Goal: Check status: Check status

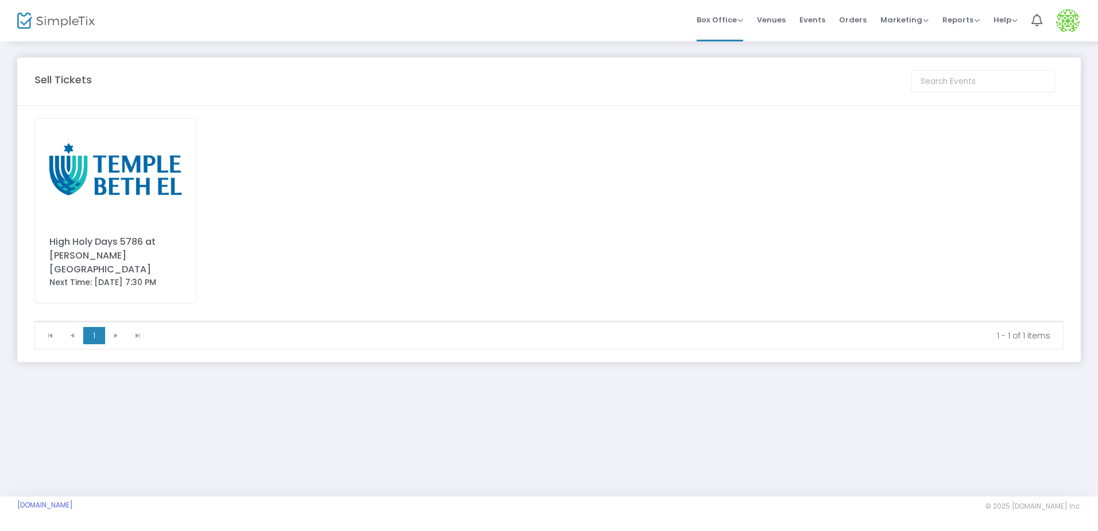
click at [97, 155] on img at bounding box center [115, 170] width 161 height 102
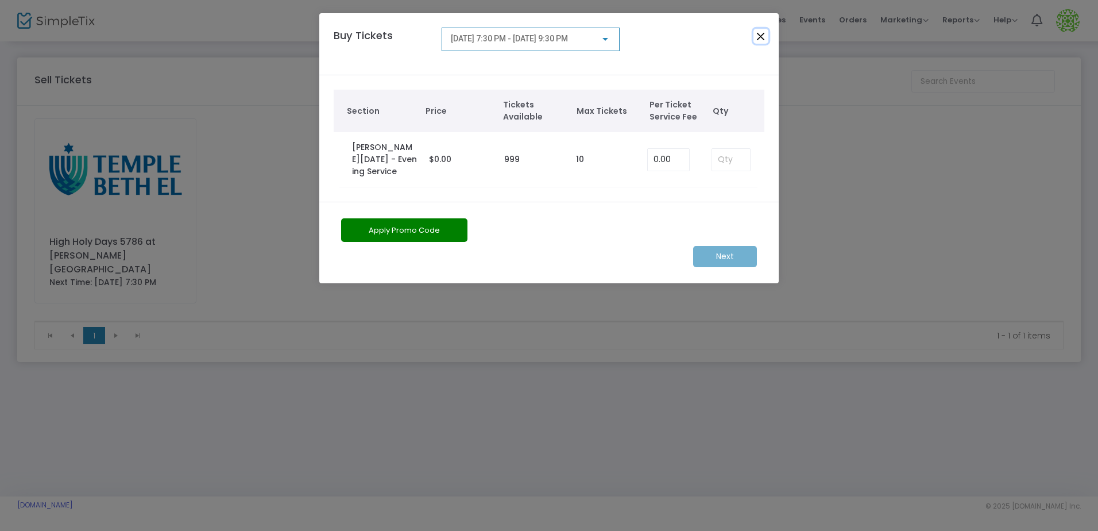
click at [758, 34] on button "Close" at bounding box center [761, 36] width 15 height 15
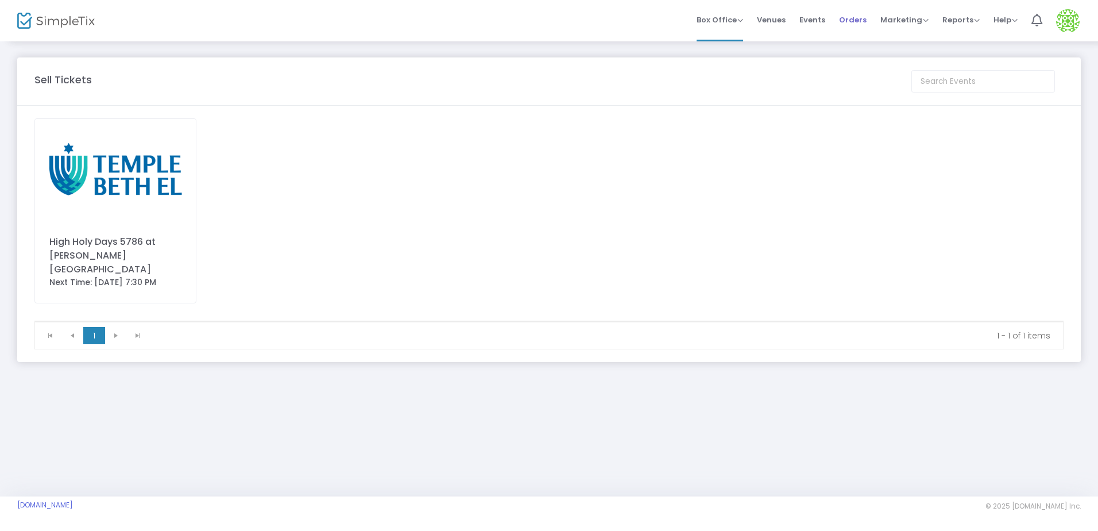
click at [840, 23] on li "Orders" at bounding box center [852, 20] width 41 height 41
click at [850, 19] on span "Orders" at bounding box center [853, 19] width 28 height 29
click at [0, 0] on span at bounding box center [0, 0] width 0 height 0
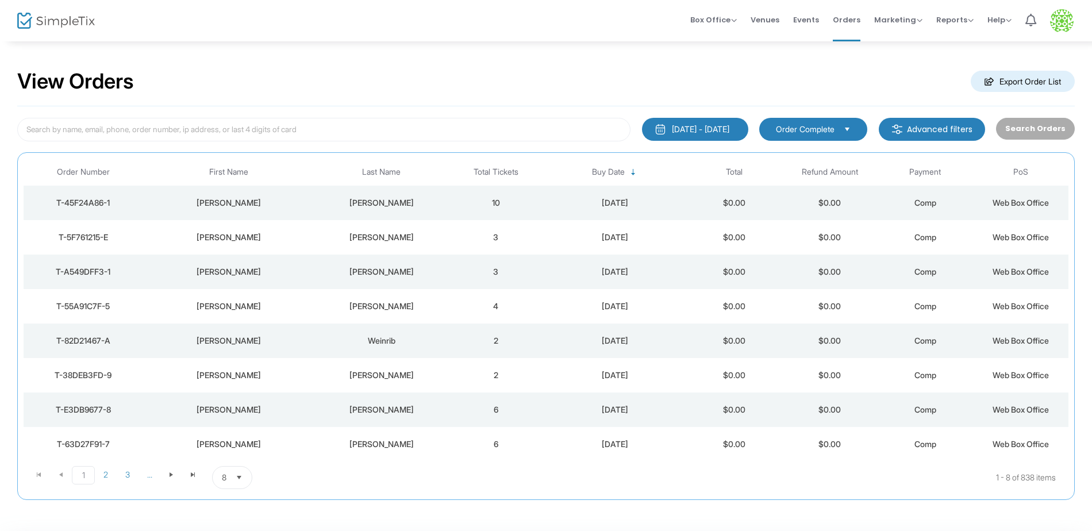
click at [331, 147] on div "[DATE] - [DATE] Last 30 Days [DATE] [DATE] This week This Month Last Month Past…" at bounding box center [545, 303] width 1057 height 394
click at [322, 132] on input at bounding box center [323, 130] width 613 height 24
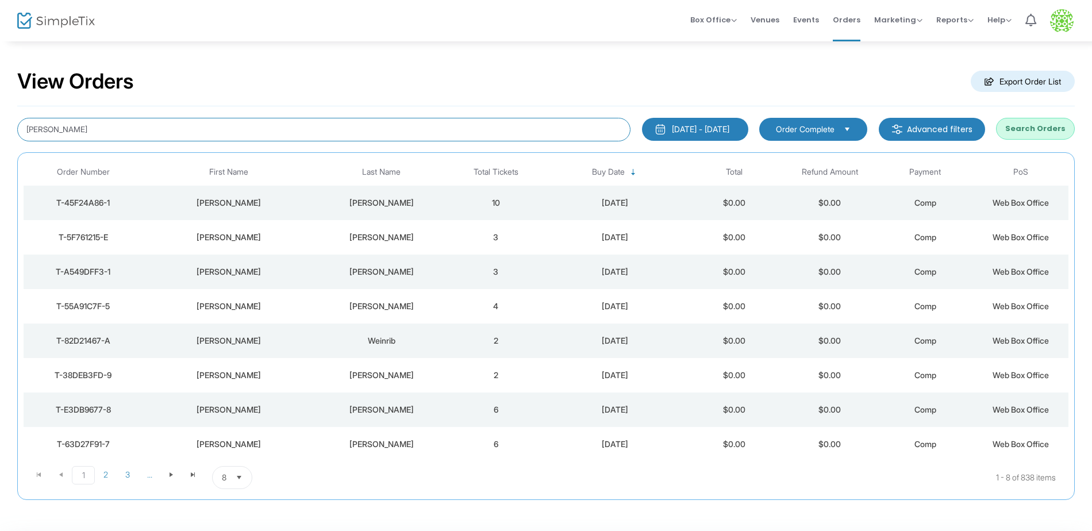
type input "[PERSON_NAME]"
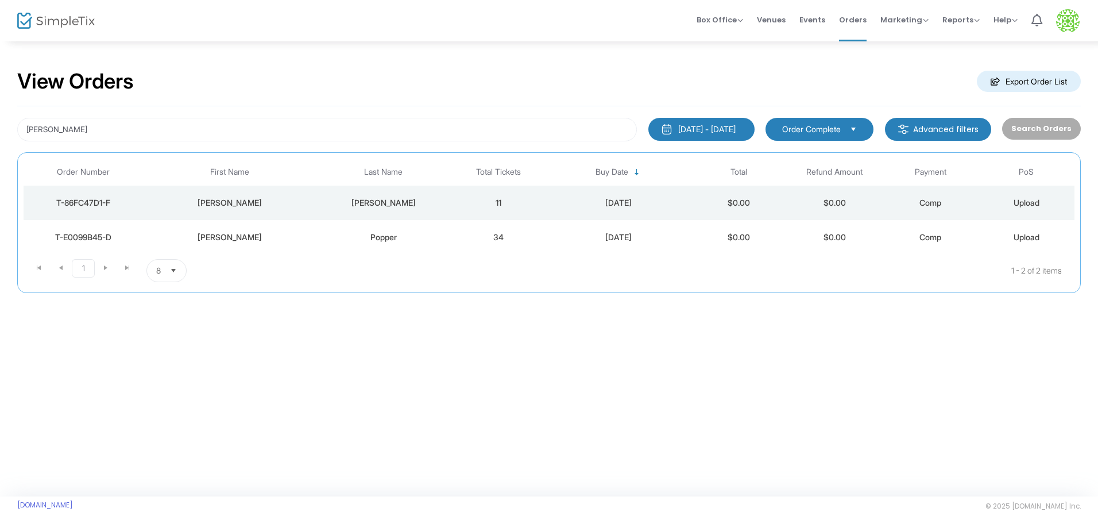
click at [592, 205] on div "[DATE]" at bounding box center [619, 202] width 138 height 11
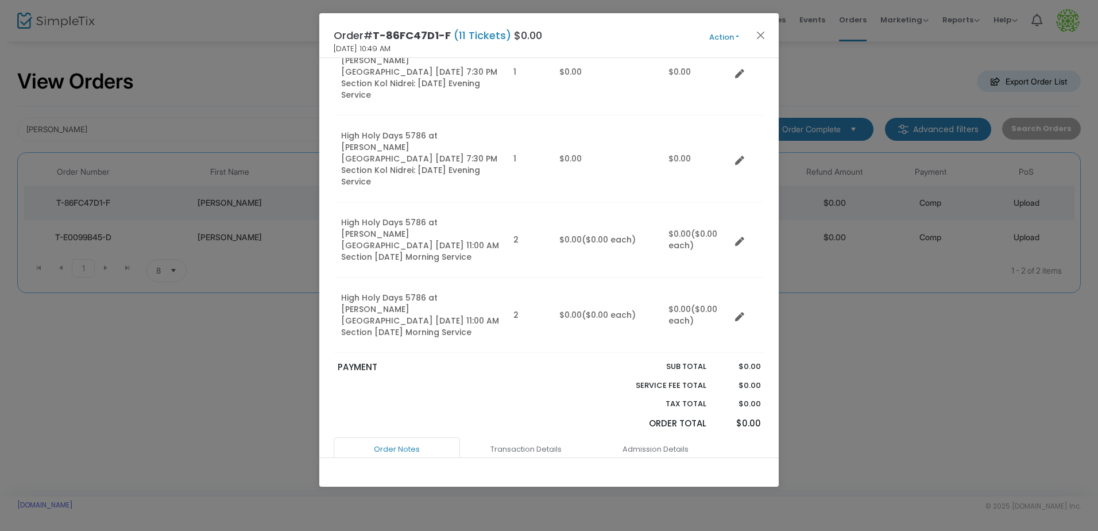
scroll to position [512, 0]
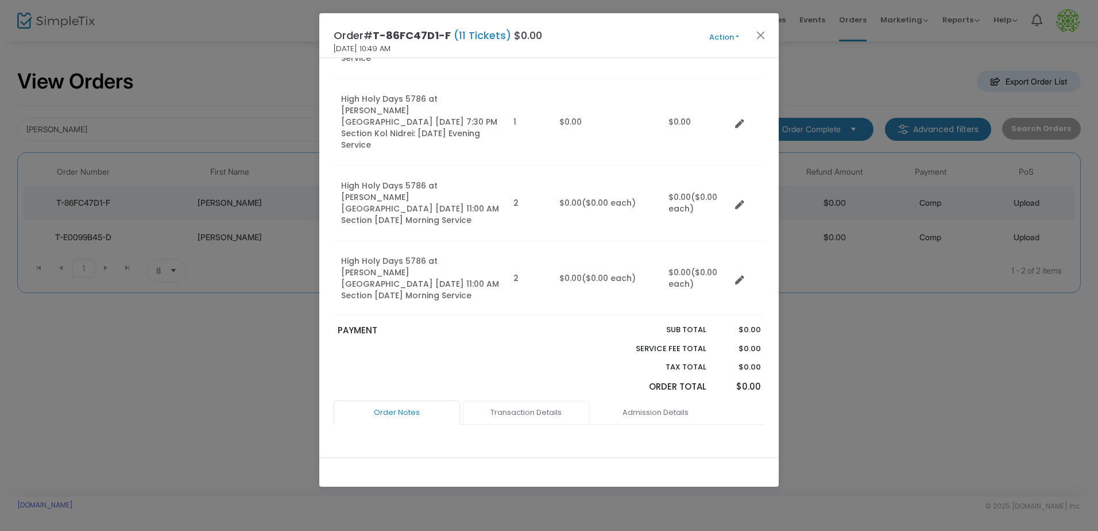
click at [554, 400] on link "Transaction Details" at bounding box center [526, 412] width 126 height 24
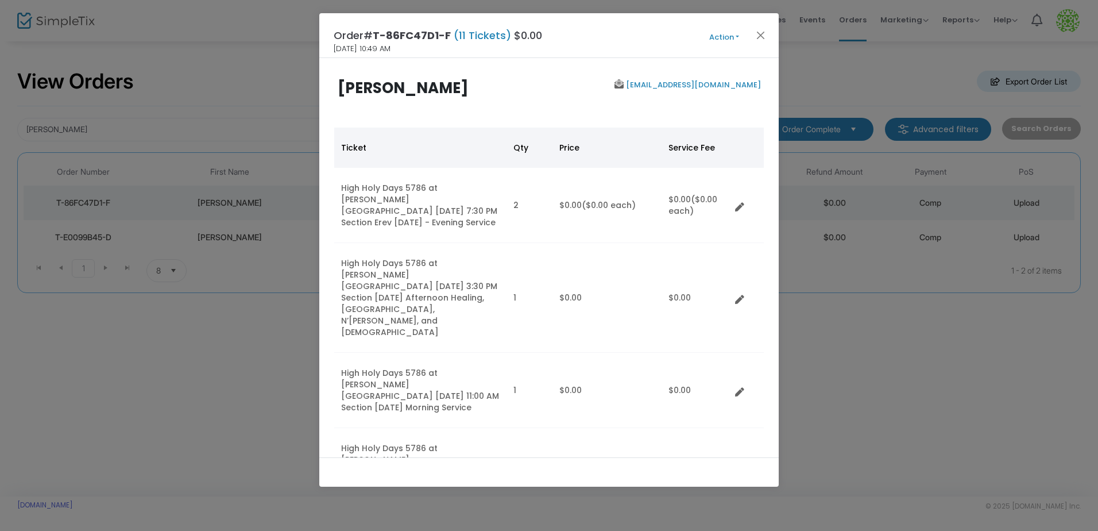
scroll to position [0, 0]
click at [724, 38] on button "Action" at bounding box center [724, 37] width 69 height 13
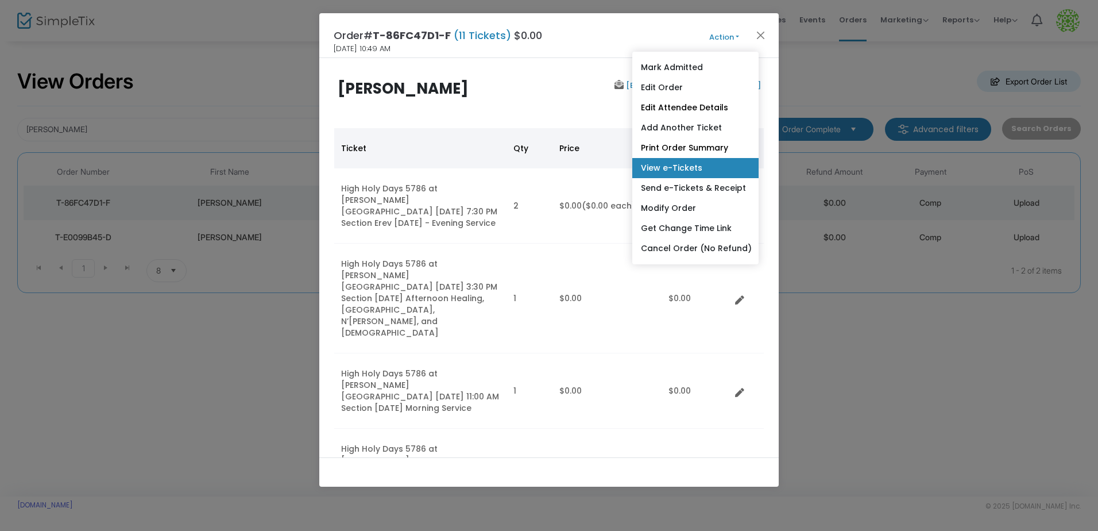
click at [726, 165] on link "View e-Tickets" at bounding box center [696, 168] width 126 height 20
